Goal: Transaction & Acquisition: Purchase product/service

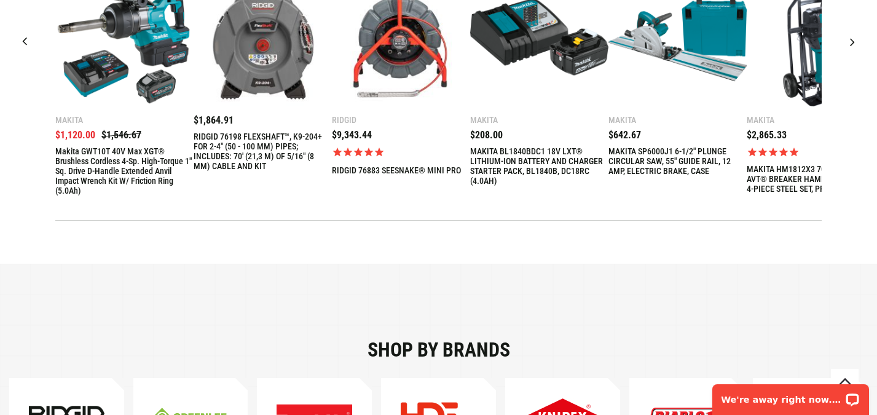
scroll to position [478, 0]
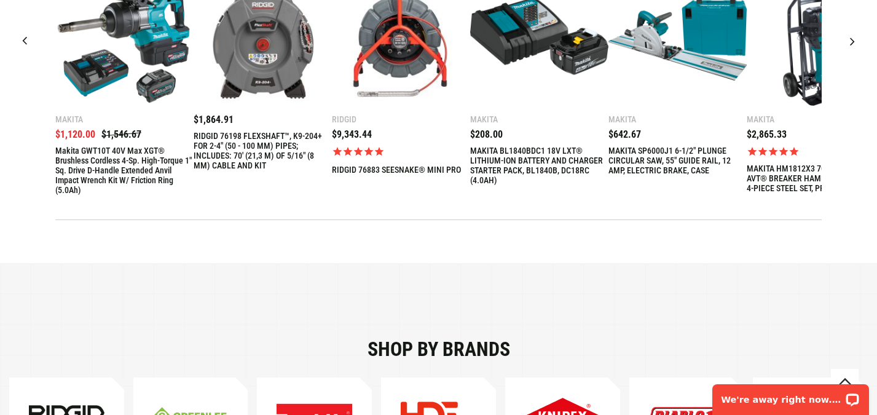
click at [773, 171] on link "MAKITA HM1812X3 70 LB. ADVANCED AVT® BREAKER HAMMER, 1-1/8" HEX, 4-PIECE STEEL …" at bounding box center [816, 179] width 138 height 30
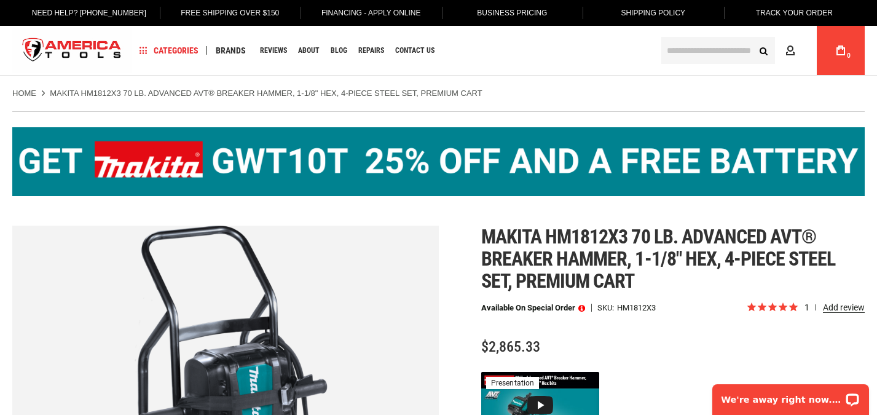
click at [352, 11] on link "Financing - Apply Online" at bounding box center [371, 13] width 119 height 26
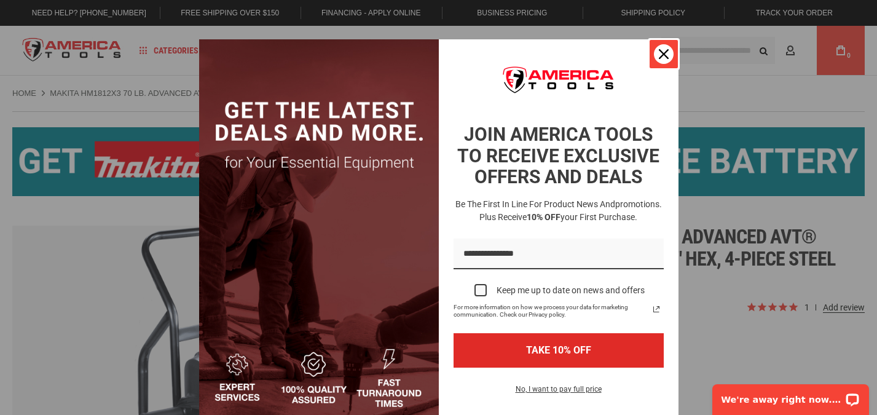
click at [670, 53] on div "Close" at bounding box center [664, 54] width 20 height 20
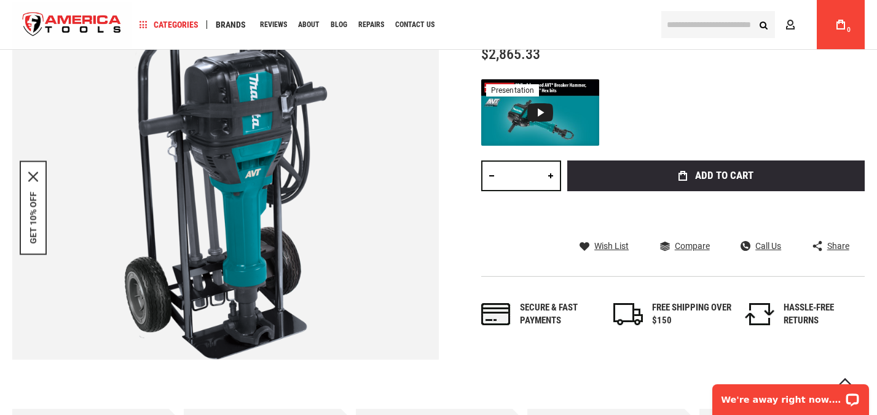
scroll to position [341, 0]
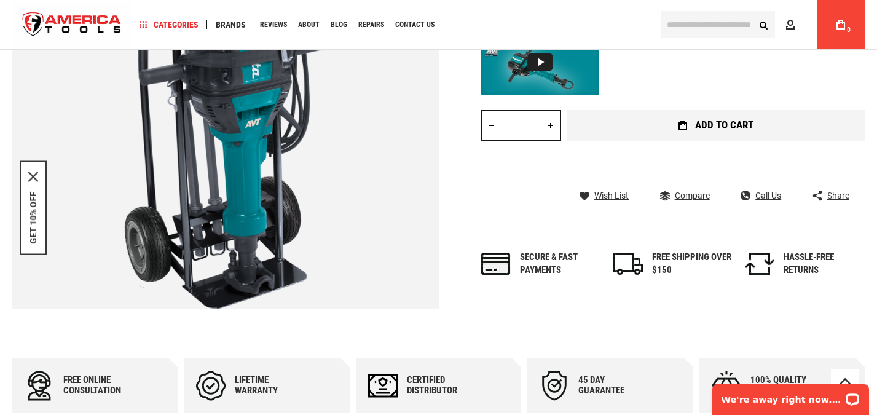
click at [738, 132] on button "Add to Cart" at bounding box center [716, 125] width 298 height 31
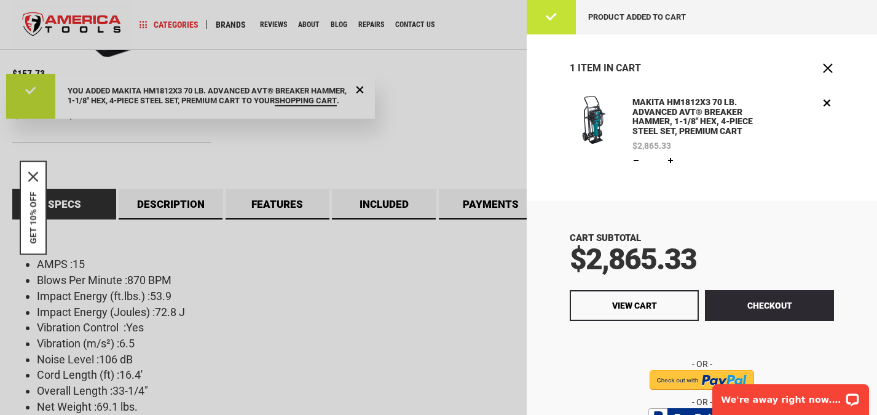
scroll to position [70, 0]
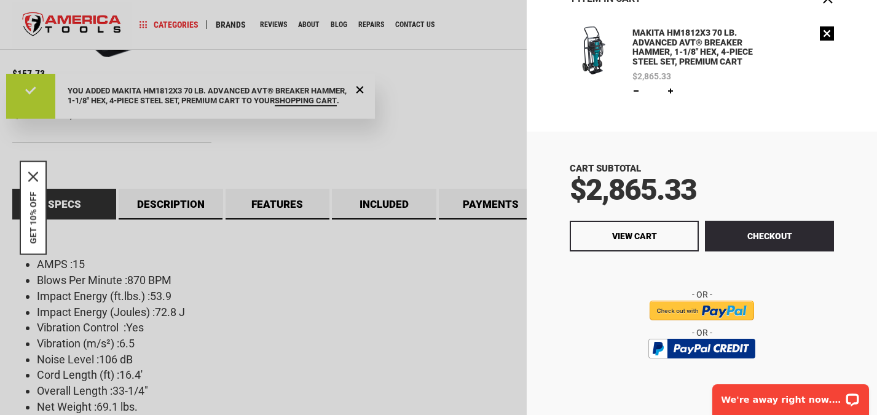
click at [827, 33] on link "Remove" at bounding box center [827, 33] width 14 height 14
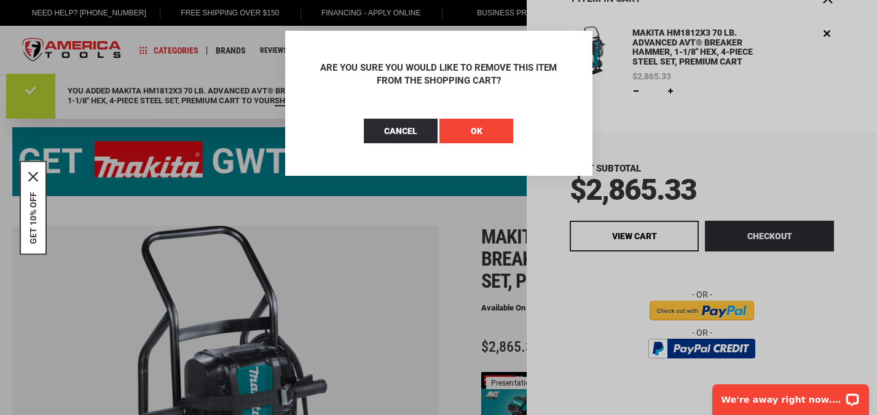
click at [506, 135] on button "OK" at bounding box center [476, 131] width 74 height 25
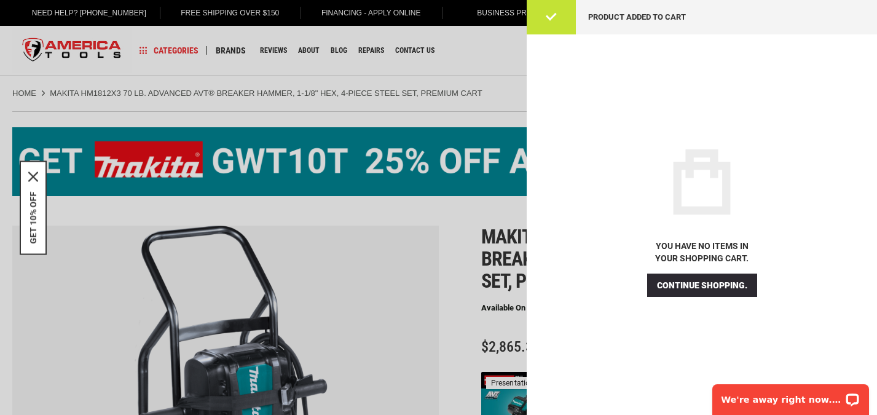
click at [391, 305] on div at bounding box center [438, 207] width 877 height 415
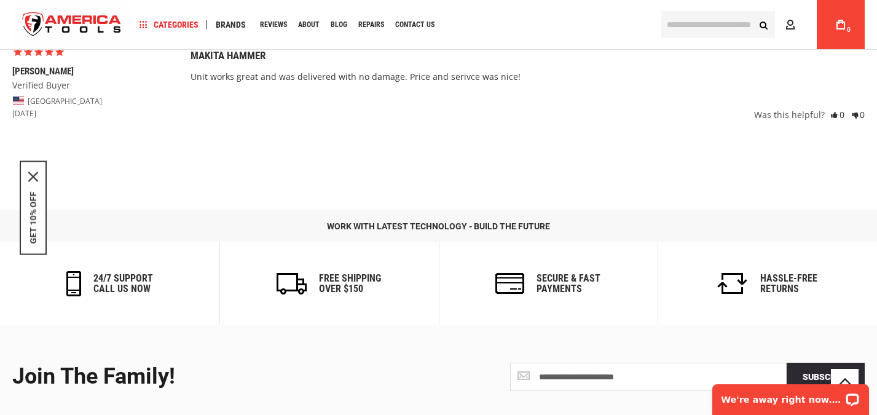
scroll to position [2247, 0]
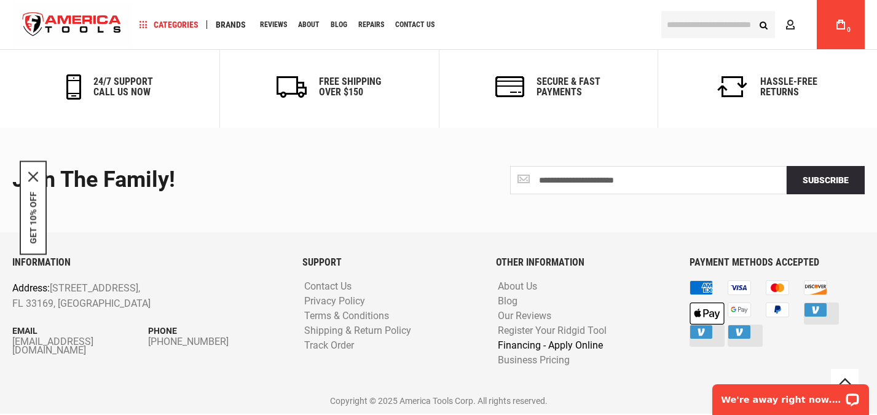
click at [521, 344] on link "Financing - Apply Online" at bounding box center [550, 346] width 111 height 12
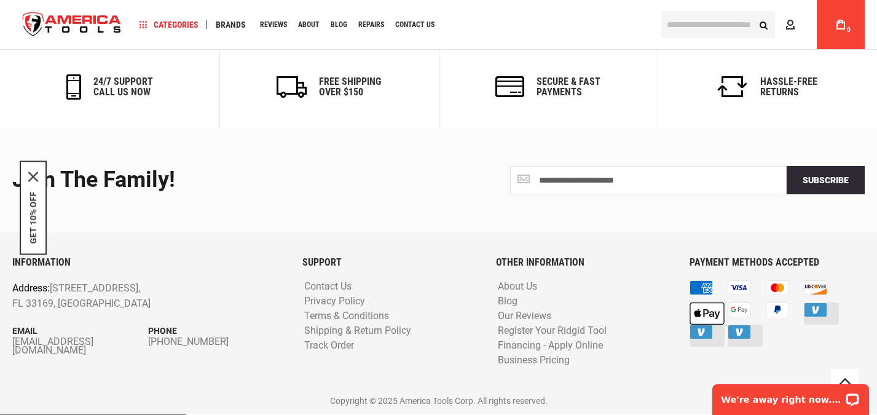
click at [607, 396] on div "[DOMAIN_NAME]" at bounding box center [636, 402] width 177 height 12
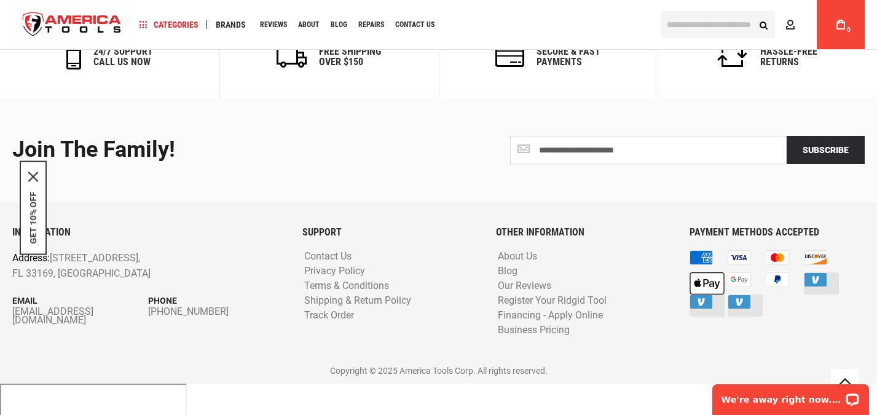
scroll to position [2283, 0]
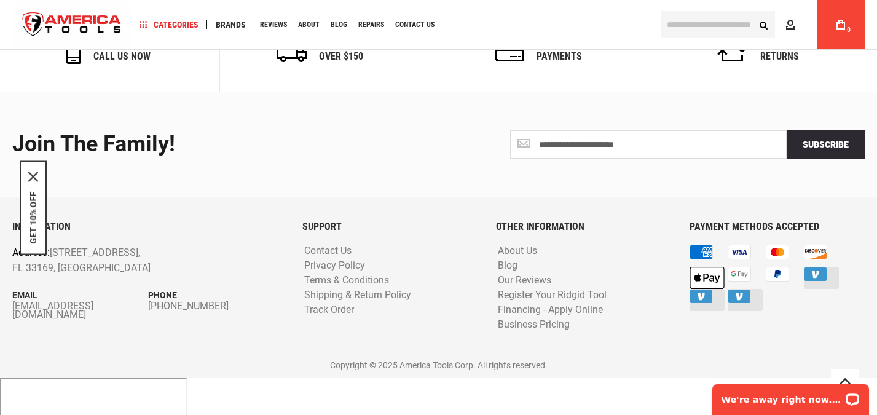
click at [611, 180] on div "**********" at bounding box center [438, 144] width 871 height 104
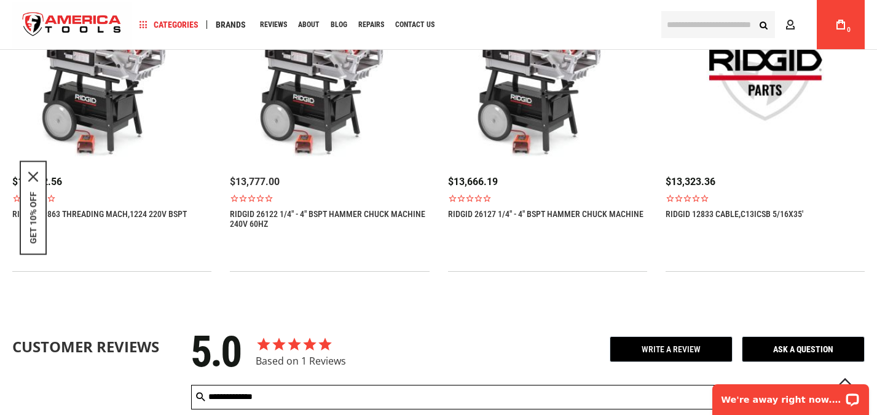
scroll to position [1570, 0]
